Goal: Task Accomplishment & Management: Use online tool/utility

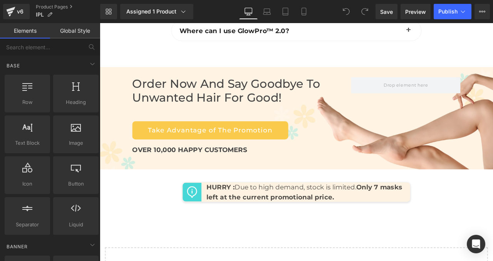
scroll to position [2945, 0]
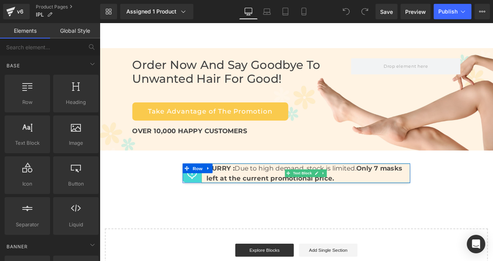
click at [439, 191] on strong "Only 7 masks left at the current promotional price." at bounding box center [342, 201] width 232 height 21
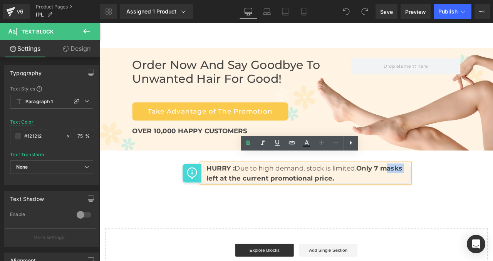
drag, startPoint x: 436, startPoint y: 186, endPoint x: 463, endPoint y: 186, distance: 26.6
click at [463, 190] on div "HURRY : Due to high demand, stock is limited. Only 7 masks left at the current …" at bounding box center [343, 201] width 247 height 23
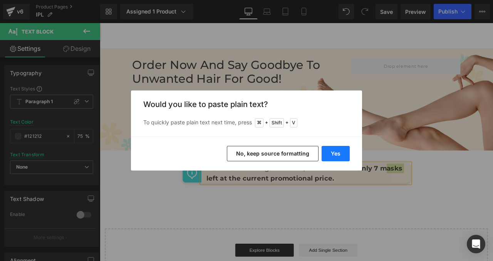
click at [336, 152] on button "Yes" at bounding box center [336, 153] width 28 height 15
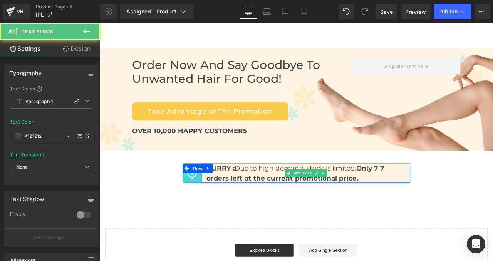
click at [431, 191] on strong "Only 7 7 orders left at the current promotional price." at bounding box center [331, 201] width 210 height 21
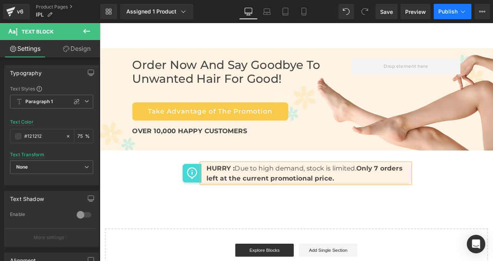
click at [446, 10] on span "Publish" at bounding box center [448, 11] width 19 height 6
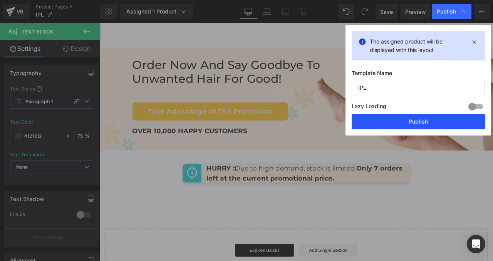
click at [401, 121] on button "Publish" at bounding box center [418, 121] width 133 height 15
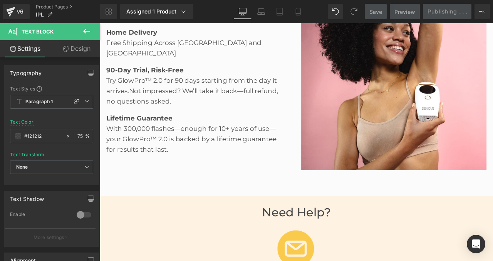
scroll to position [1164, 0]
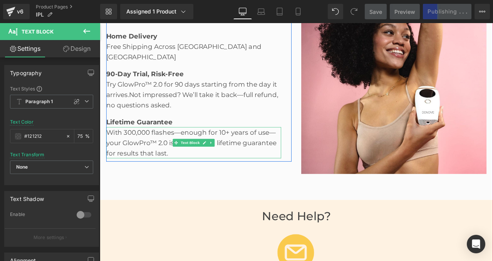
click at [133, 146] on div "With 300,000 flashes—enough for 10+ years of use—your GlowPro™ 2.0 is backed by…" at bounding box center [211, 164] width 207 height 37
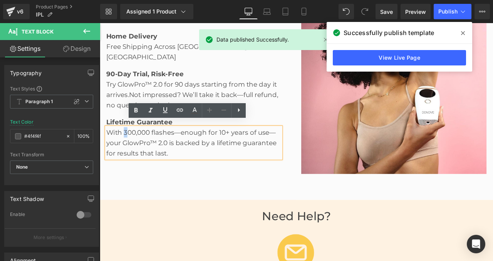
drag, startPoint x: 129, startPoint y: 143, endPoint x: 133, endPoint y: 143, distance: 4.2
click at [133, 146] on div "With 300,000 flashes—enough for 10+ years of use—your GlowPro™ 2.0 is backed by…" at bounding box center [211, 164] width 207 height 37
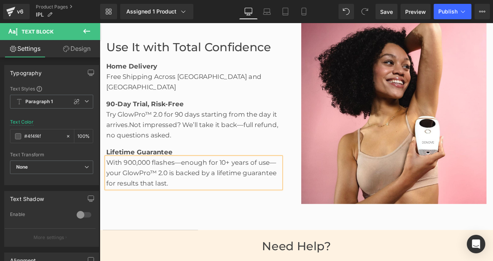
scroll to position [1106, 0]
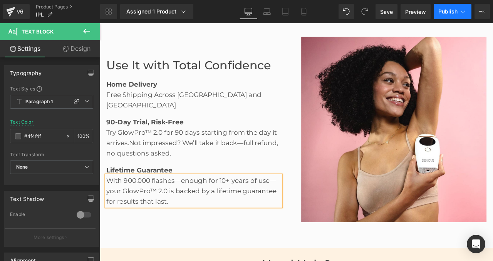
click at [456, 15] on button "Publish" at bounding box center [453, 11] width 38 height 15
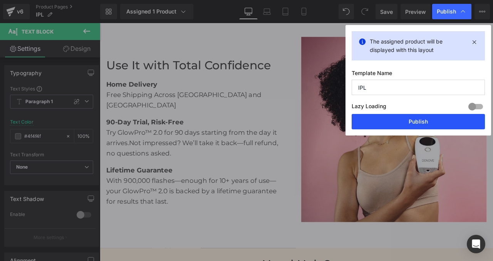
click at [409, 121] on button "Publish" at bounding box center [418, 121] width 133 height 15
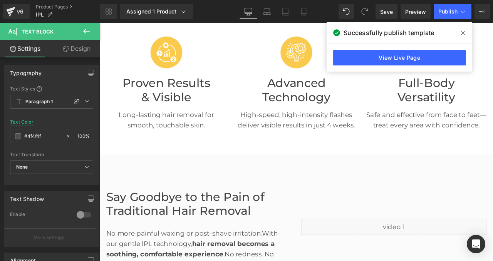
scroll to position [187, 0]
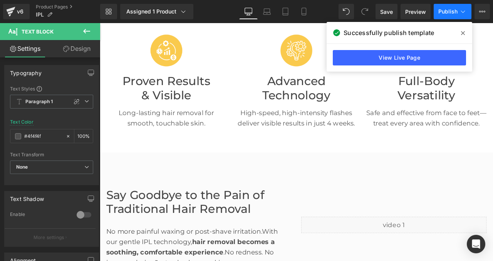
click at [457, 8] on button "Publish" at bounding box center [453, 11] width 38 height 15
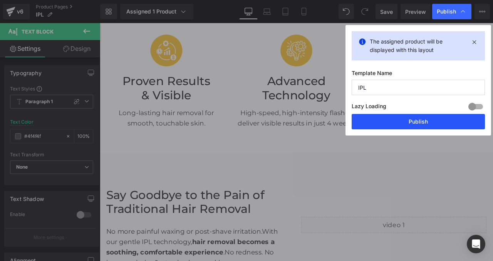
click at [412, 121] on button "Publish" at bounding box center [418, 121] width 133 height 15
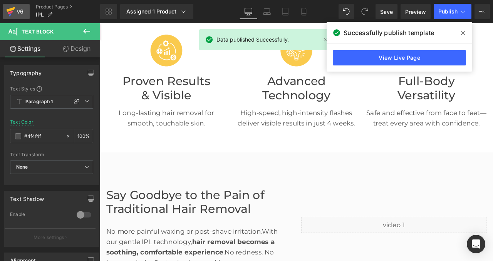
click at [17, 13] on div "v6" at bounding box center [20, 12] width 10 height 10
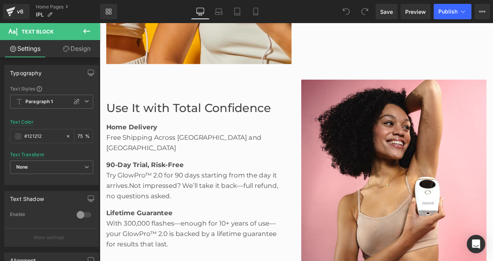
scroll to position [1042, 0]
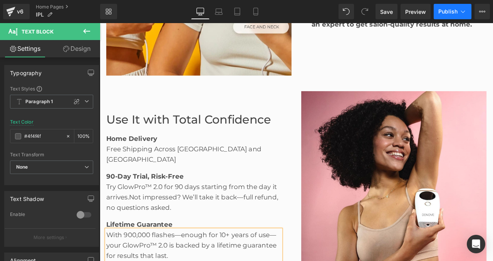
click at [454, 10] on span "Publish" at bounding box center [448, 11] width 19 height 6
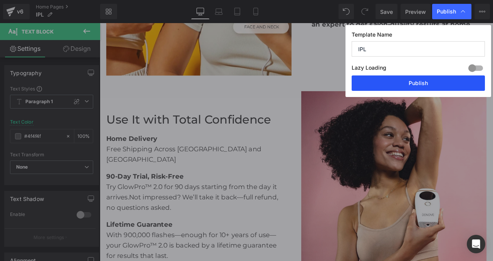
click at [421, 82] on button "Publish" at bounding box center [418, 83] width 133 height 15
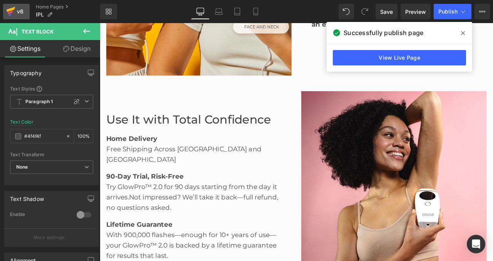
click at [16, 11] on div "v6" at bounding box center [20, 12] width 10 height 10
